Goal: Transaction & Acquisition: Purchase product/service

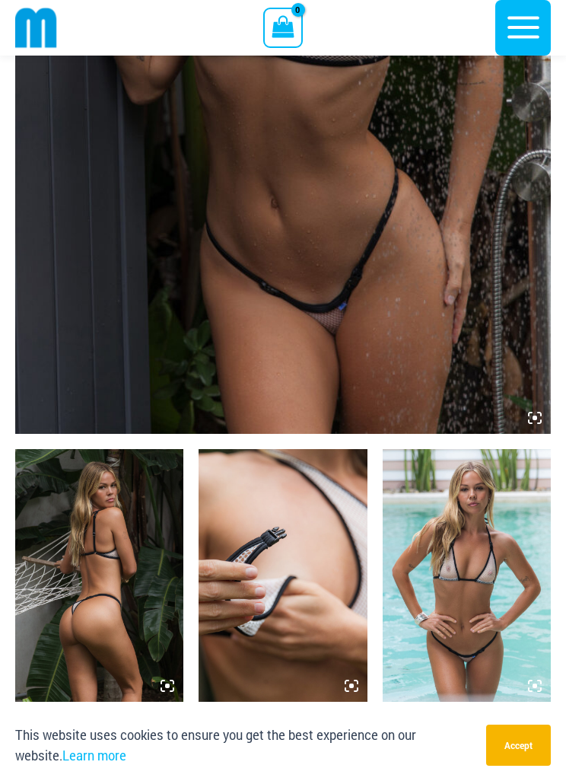
scroll to position [486, 0]
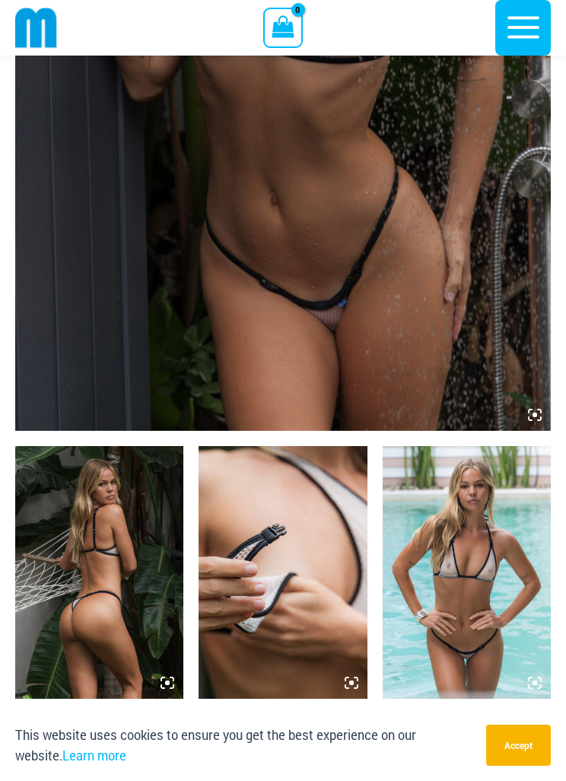
click at [137, 575] on img at bounding box center [99, 572] width 168 height 253
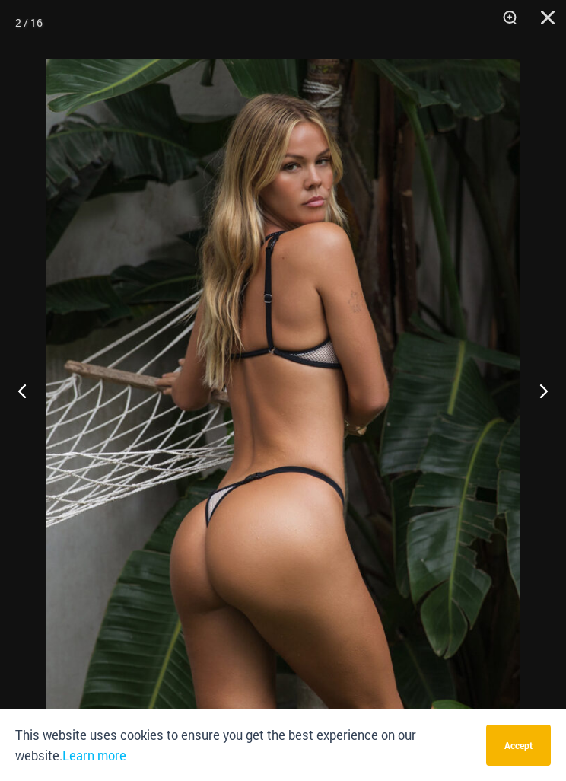
click at [536, 421] on button "Next" at bounding box center [537, 390] width 57 height 76
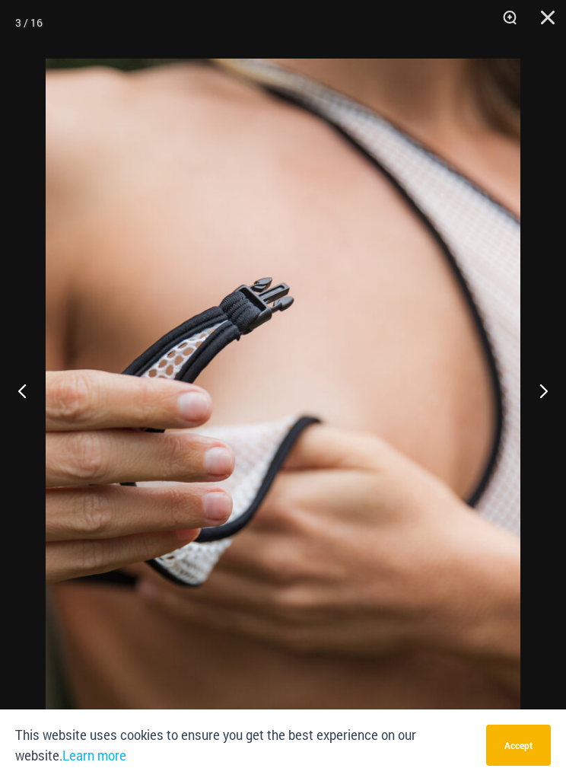
click at [546, 424] on button "Next" at bounding box center [537, 390] width 57 height 76
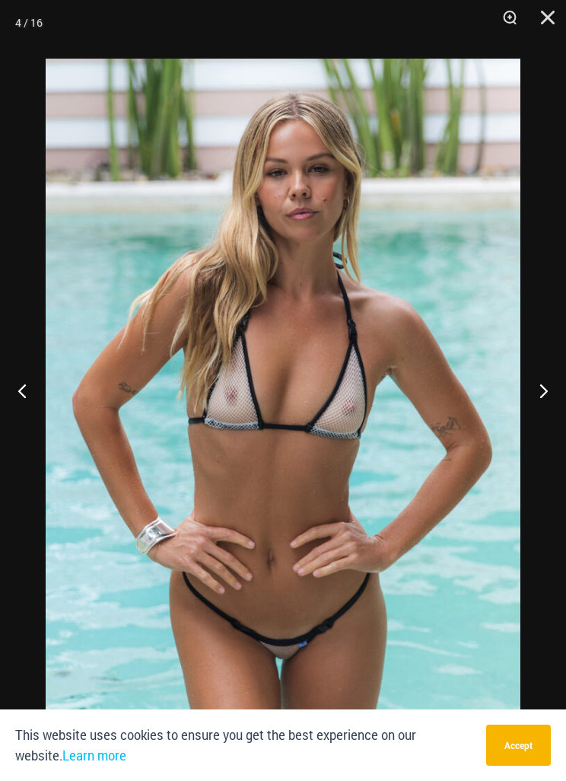
click at [553, 413] on button "Next" at bounding box center [537, 390] width 57 height 76
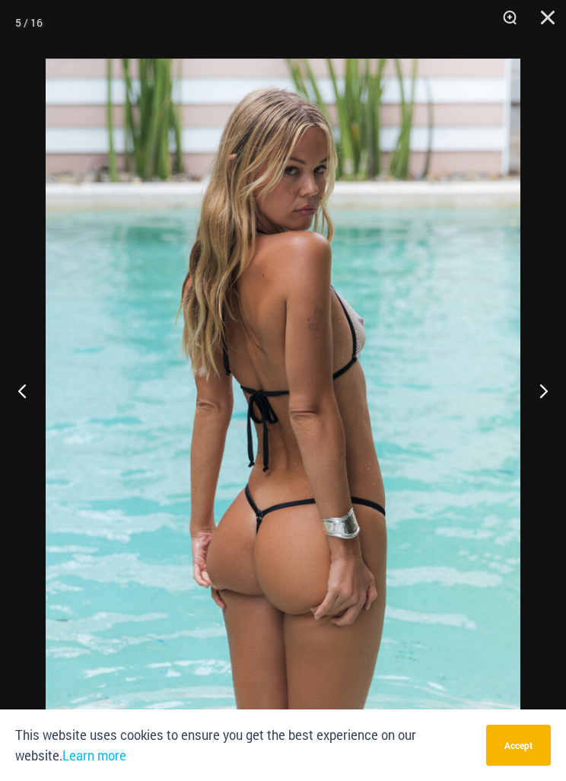
click at [556, 413] on button "Next" at bounding box center [537, 390] width 57 height 76
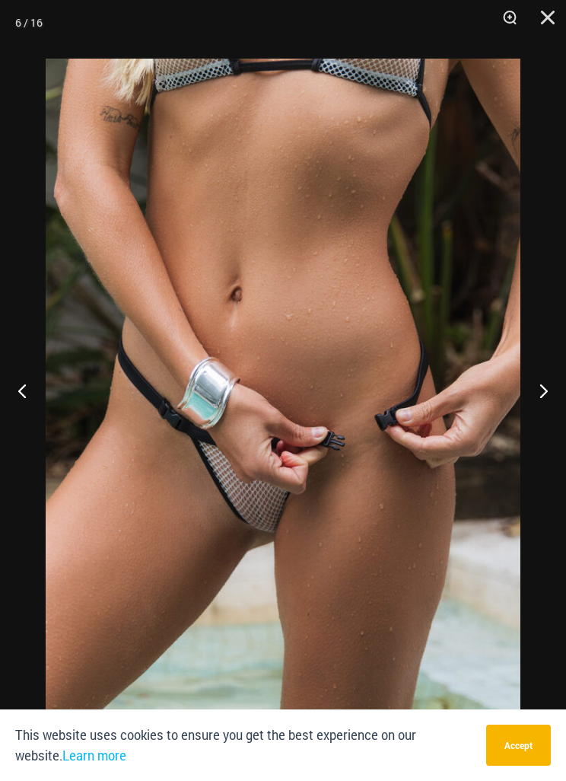
click at [554, 416] on button "Next" at bounding box center [537, 390] width 57 height 76
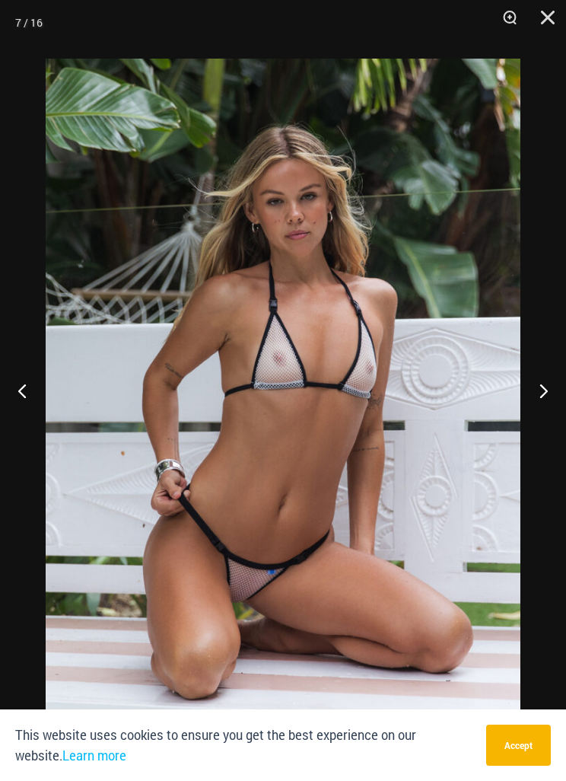
click at [555, 402] on button "Next" at bounding box center [537, 390] width 57 height 76
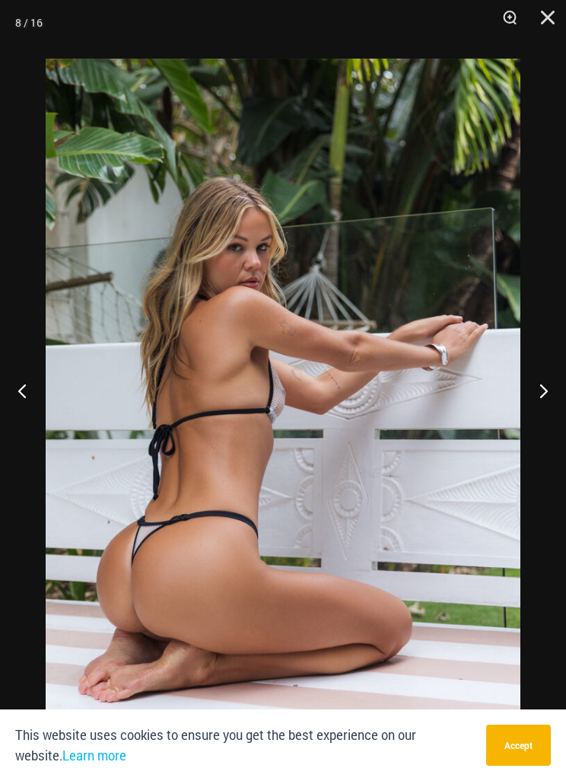
click at [556, 408] on button "Next" at bounding box center [537, 390] width 57 height 76
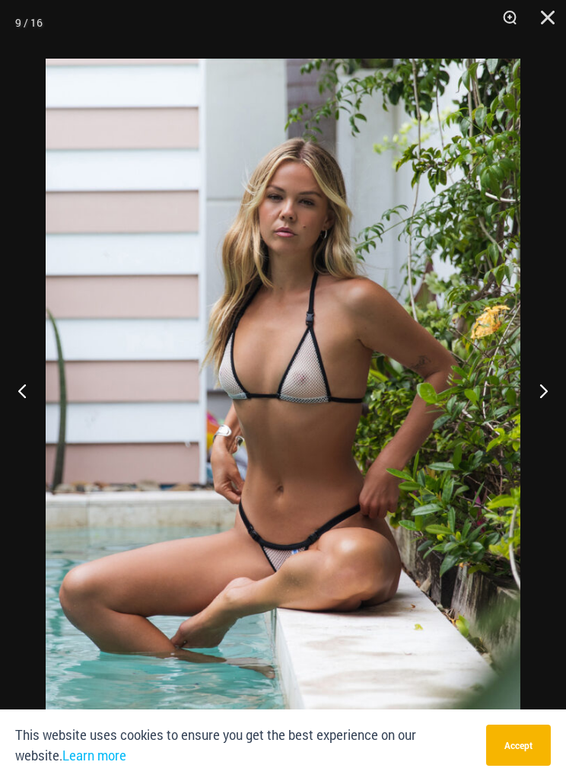
click at [556, 410] on button "Next" at bounding box center [537, 390] width 57 height 76
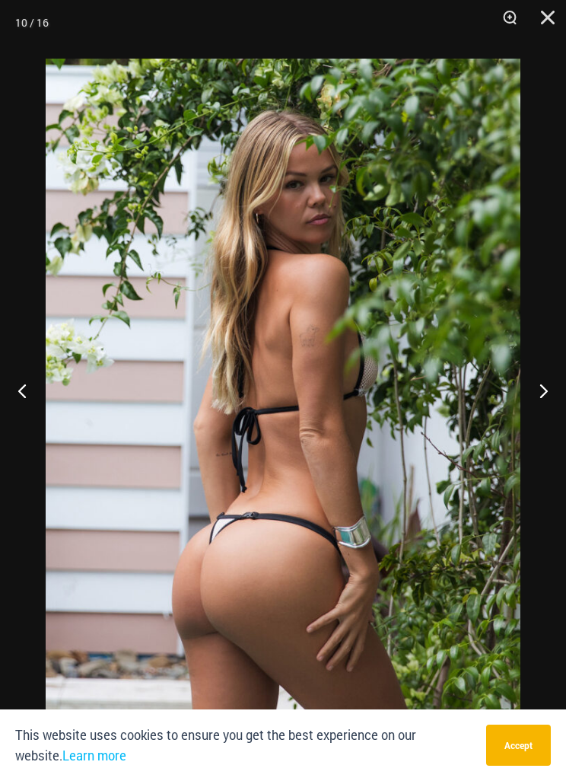
click at [557, 414] on button "Next" at bounding box center [537, 390] width 57 height 76
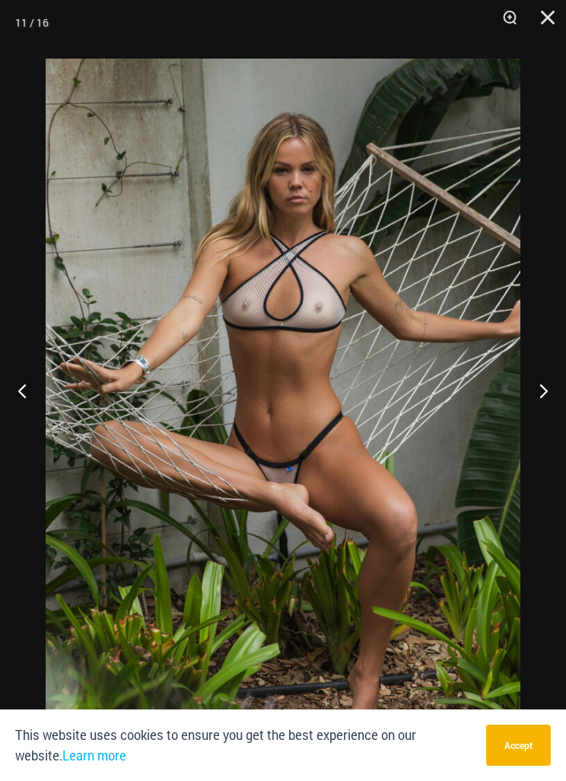
click at [556, 414] on button "Next" at bounding box center [537, 390] width 57 height 76
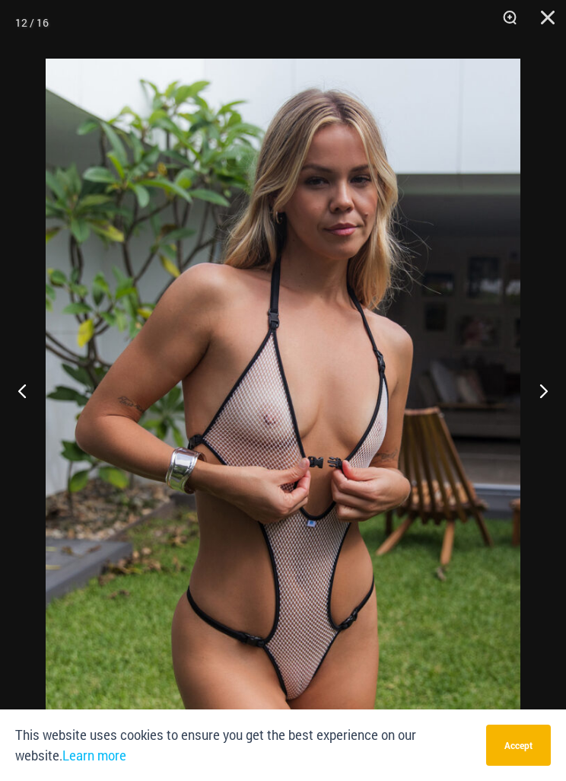
click at [557, 415] on button "Next" at bounding box center [537, 390] width 57 height 76
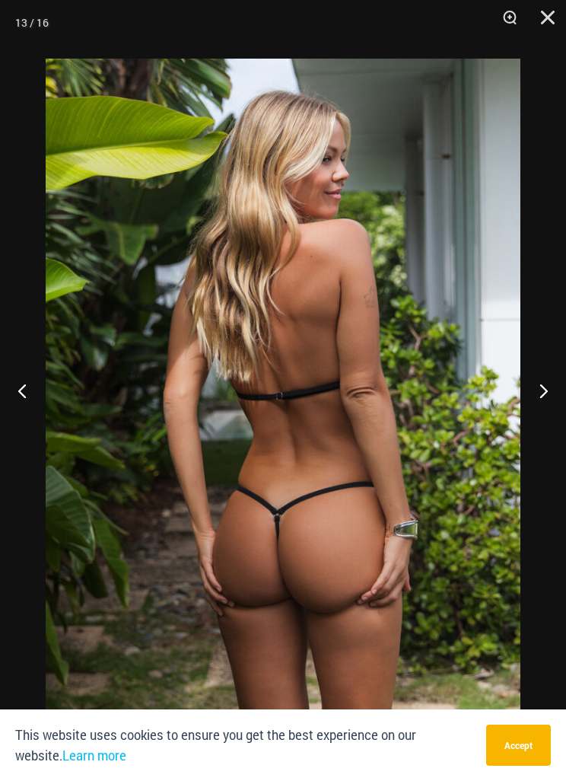
click at [559, 416] on button "Next" at bounding box center [537, 390] width 57 height 76
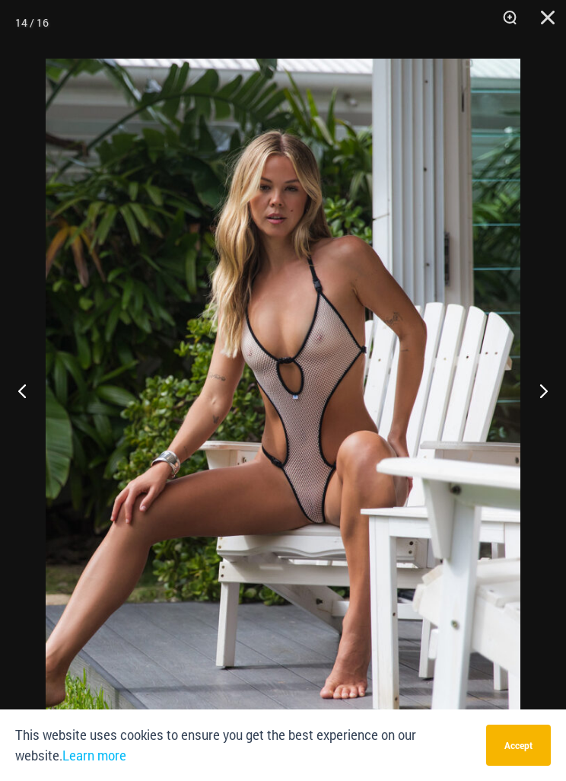
click at [556, 424] on button "Next" at bounding box center [537, 390] width 57 height 76
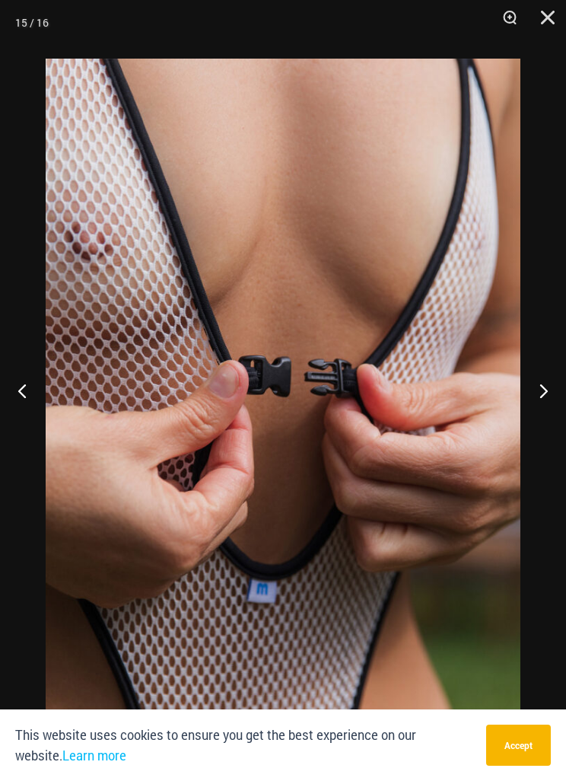
click at [556, 417] on button "Next" at bounding box center [537, 390] width 57 height 76
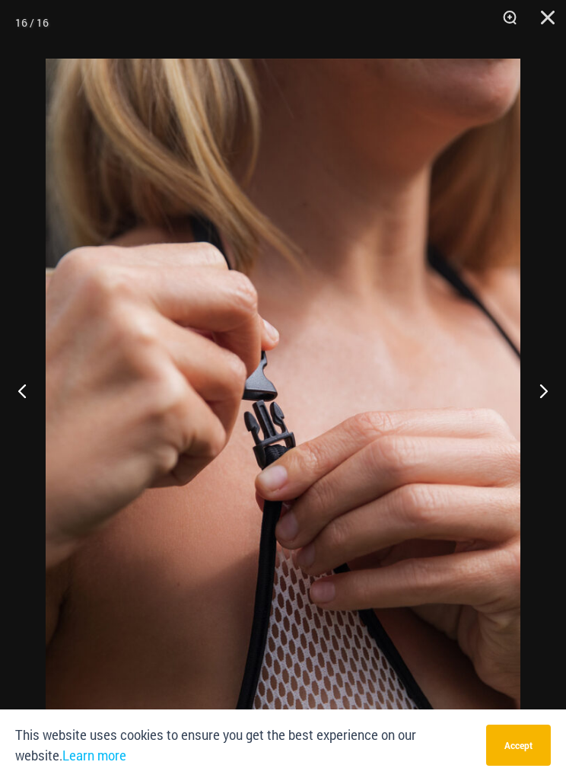
click at [558, 416] on button "Next" at bounding box center [537, 390] width 57 height 76
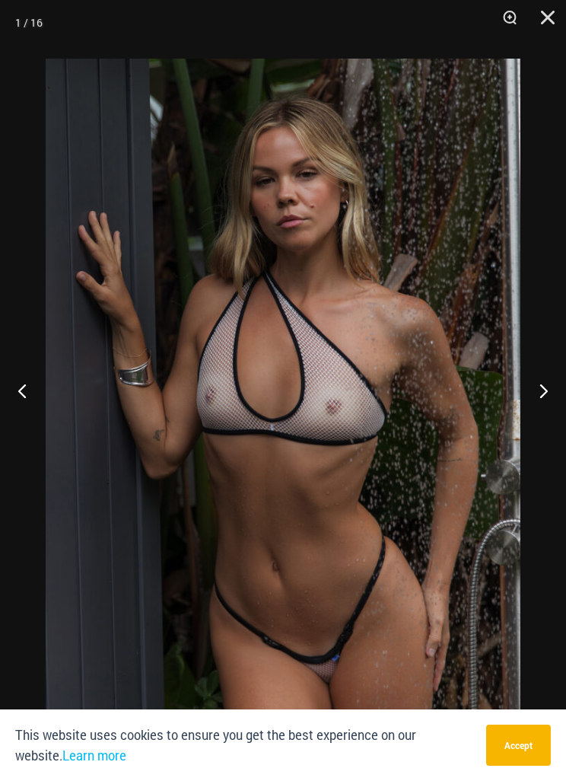
click at [555, 418] on button "Next" at bounding box center [537, 390] width 57 height 76
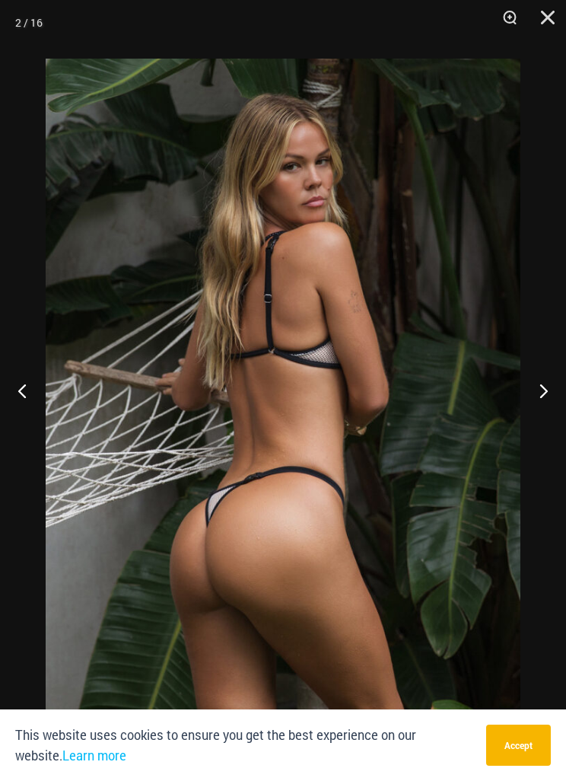
click at [556, 417] on button "Next" at bounding box center [537, 390] width 57 height 76
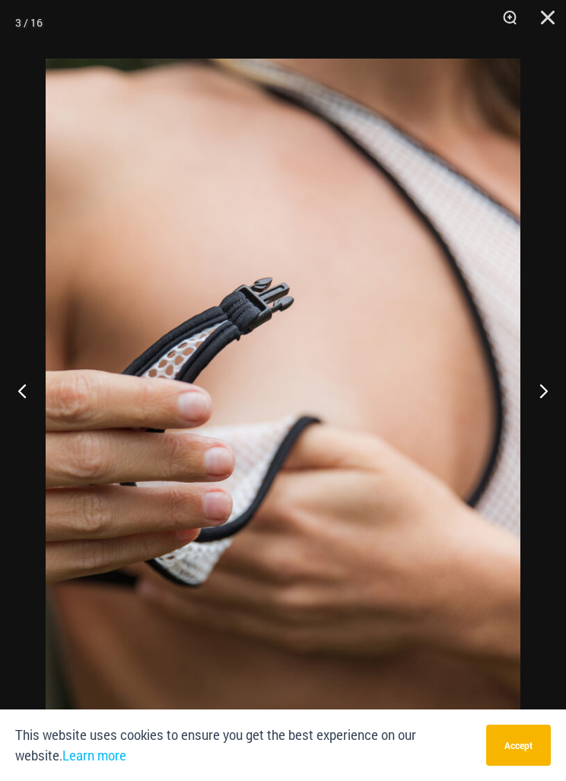
click at [556, 415] on button "Next" at bounding box center [537, 390] width 57 height 76
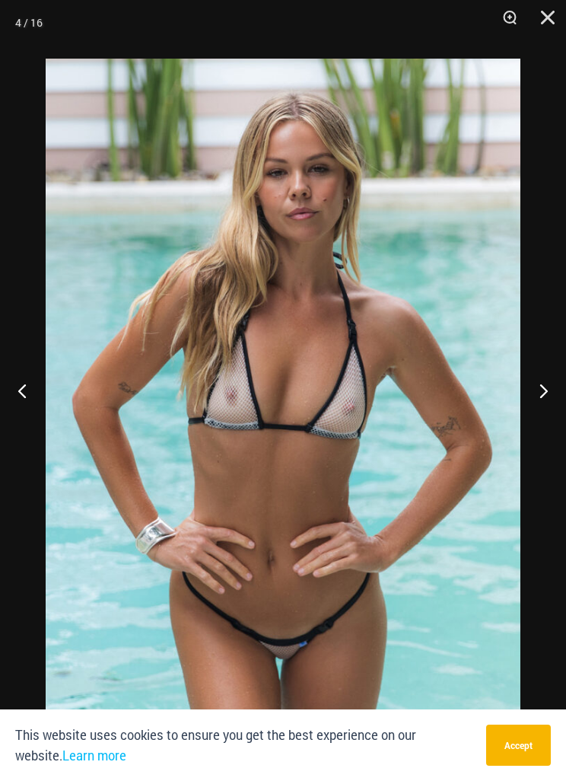
click at [556, 417] on button "Next" at bounding box center [537, 390] width 57 height 76
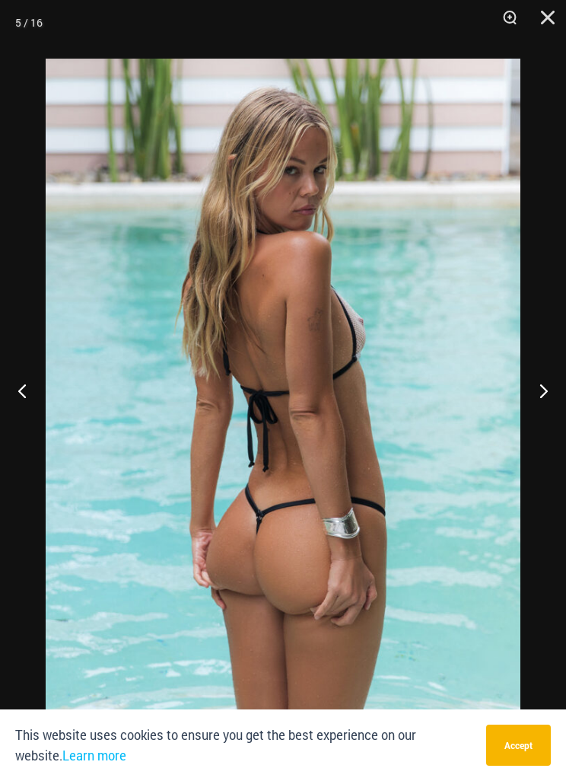
click at [556, 416] on button "Next" at bounding box center [537, 390] width 57 height 76
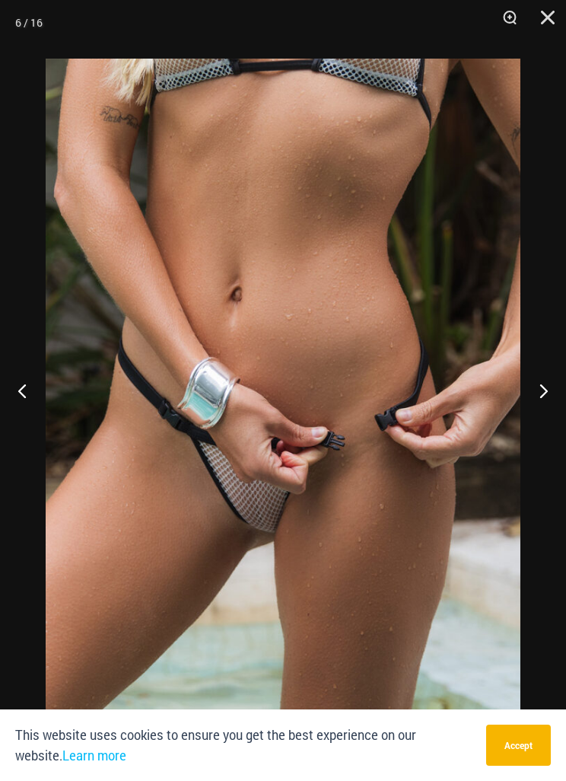
click at [556, 420] on button "Next" at bounding box center [537, 390] width 57 height 76
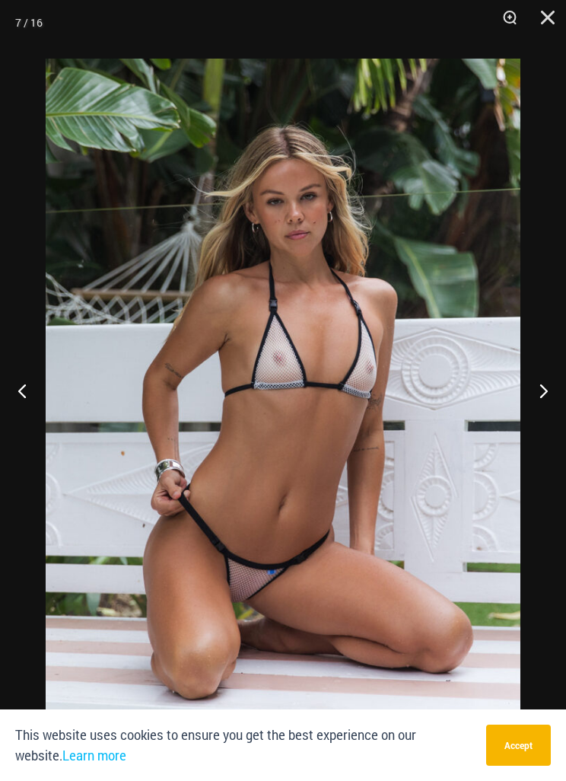
click at [541, 18] on button "Close" at bounding box center [543, 23] width 38 height 46
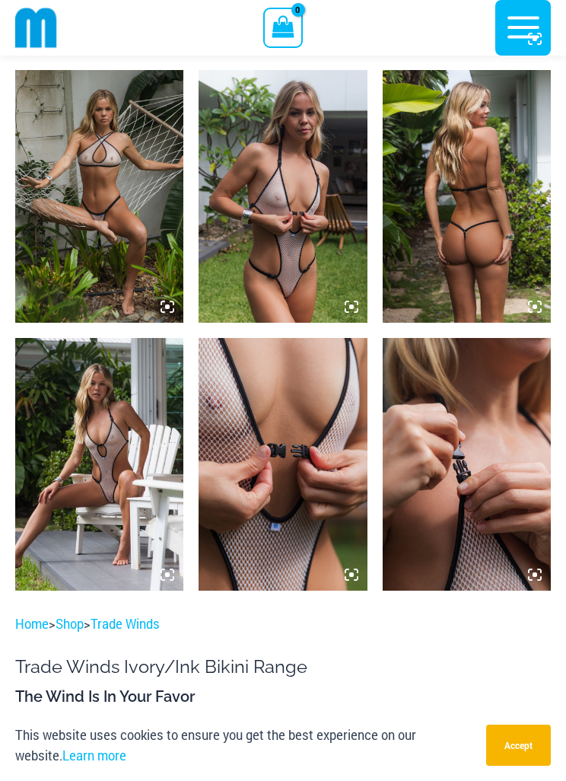
scroll to position [1665, 0]
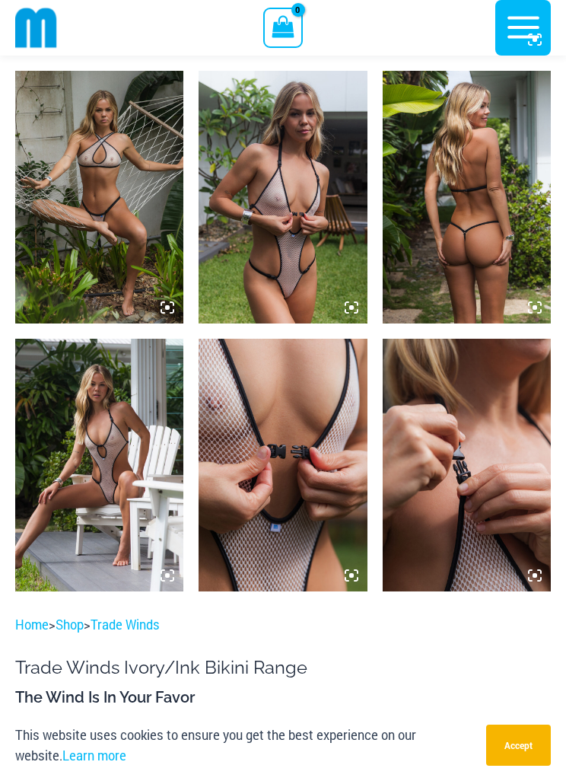
click at [104, 447] on img at bounding box center [99, 465] width 168 height 253
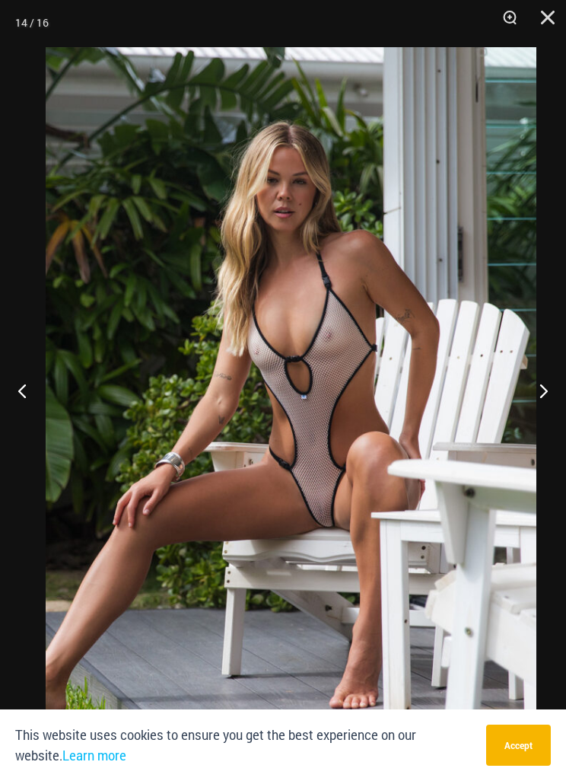
click at [548, 19] on button "Close" at bounding box center [543, 23] width 38 height 46
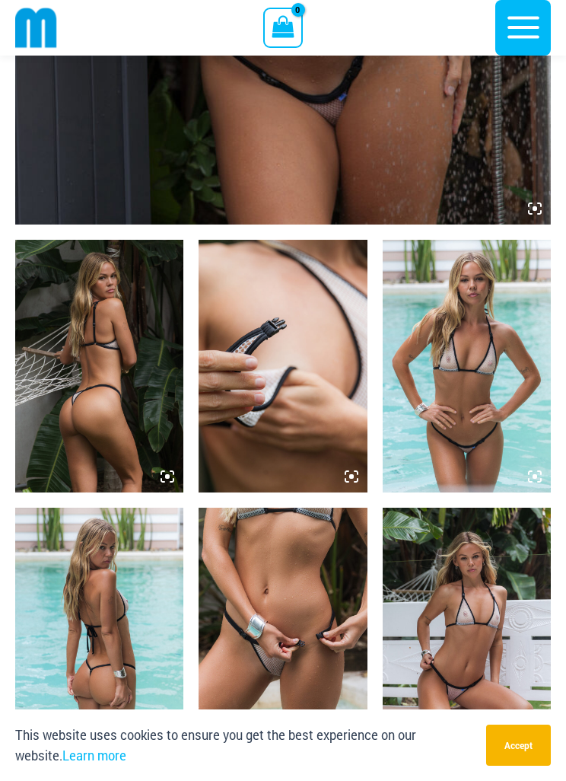
scroll to position [681, 0]
